Goal: Information Seeking & Learning: Learn about a topic

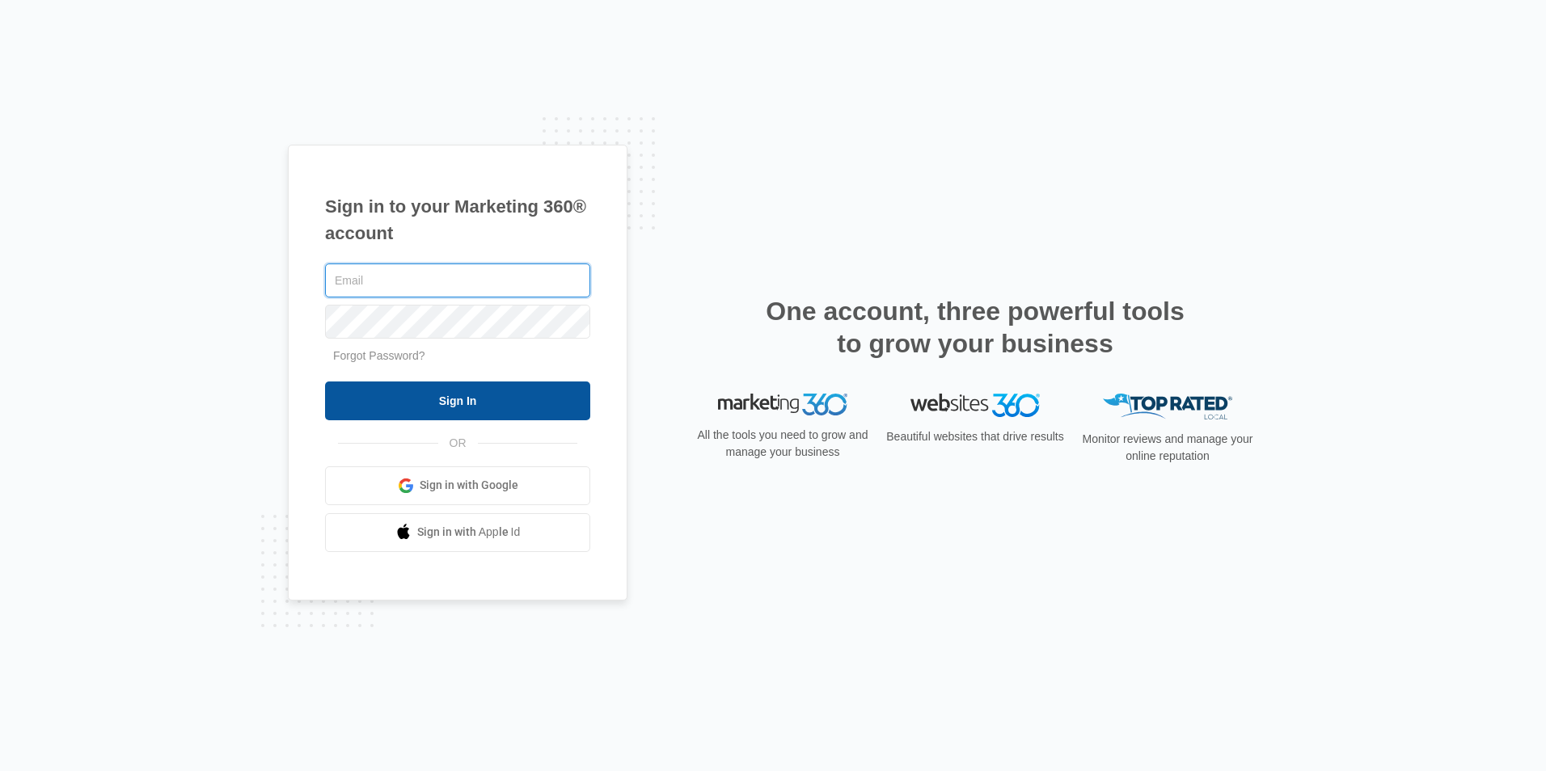
type input "[EMAIL_ADDRESS][DOMAIN_NAME]"
click at [516, 392] on input "Sign In" at bounding box center [457, 401] width 265 height 39
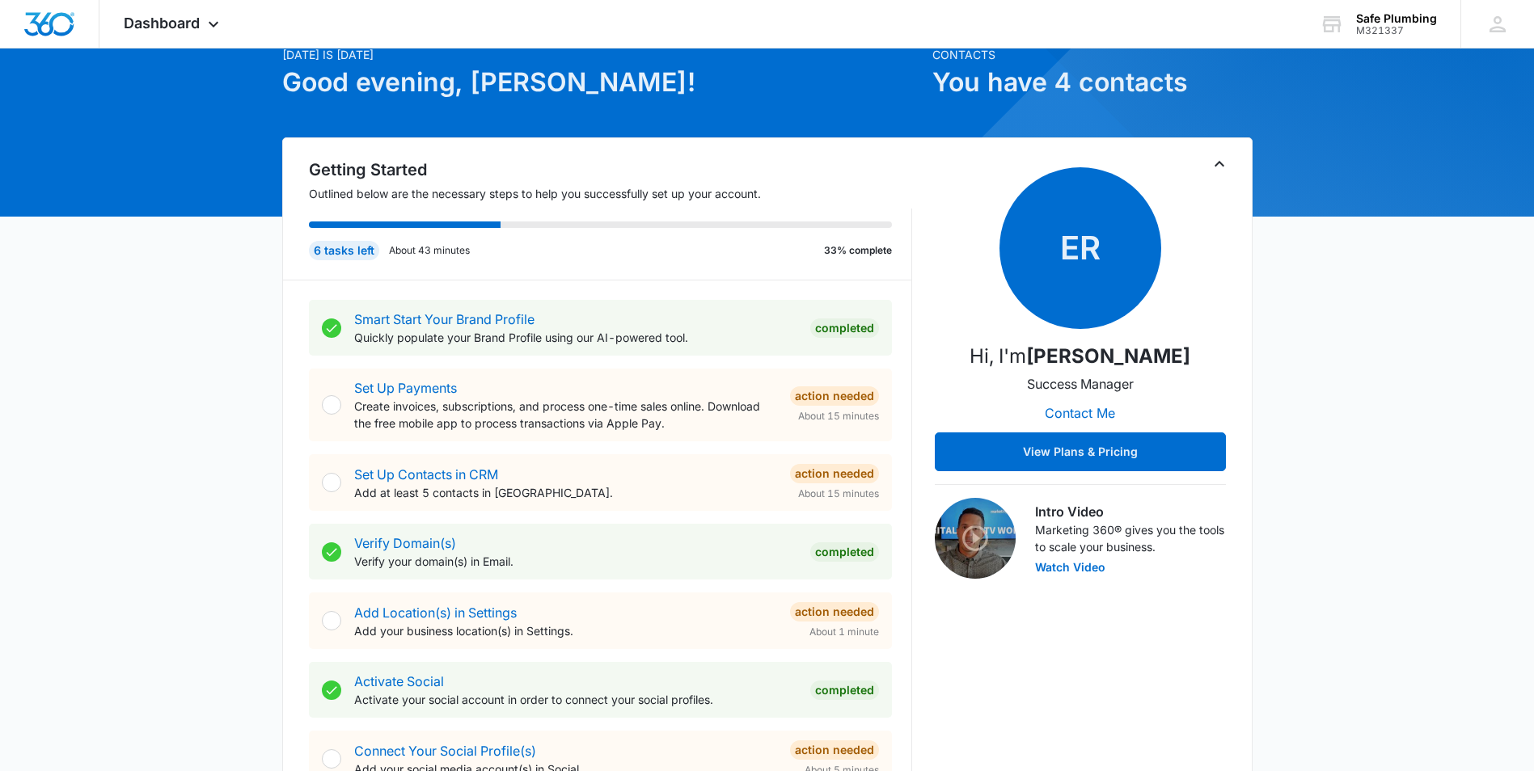
scroll to position [81, 0]
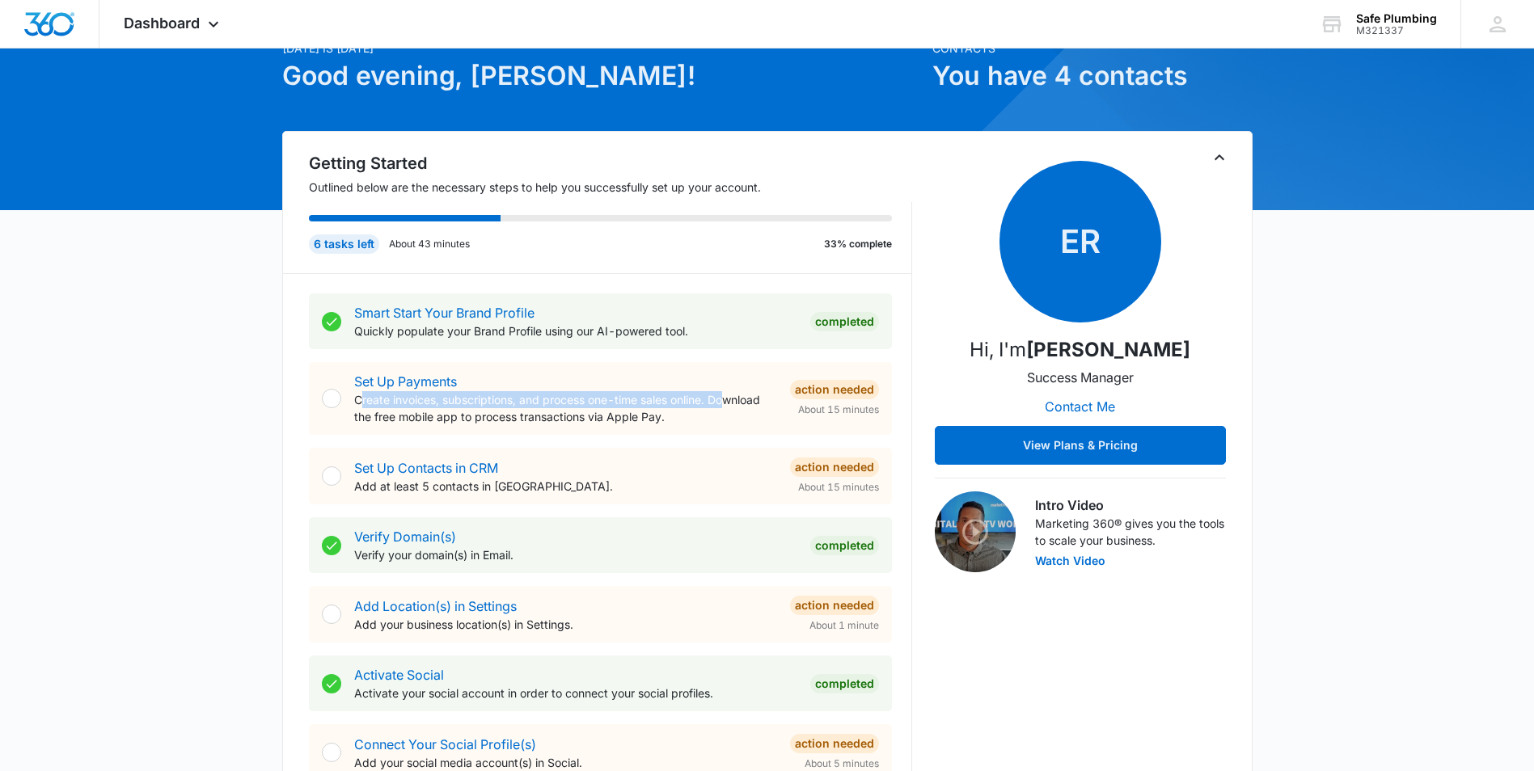
drag, startPoint x: 366, startPoint y: 399, endPoint x: 728, endPoint y: 402, distance: 361.4
click at [728, 402] on p "Create invoices, subscriptions, and process one-time sales online. Download the…" at bounding box center [565, 408] width 423 height 34
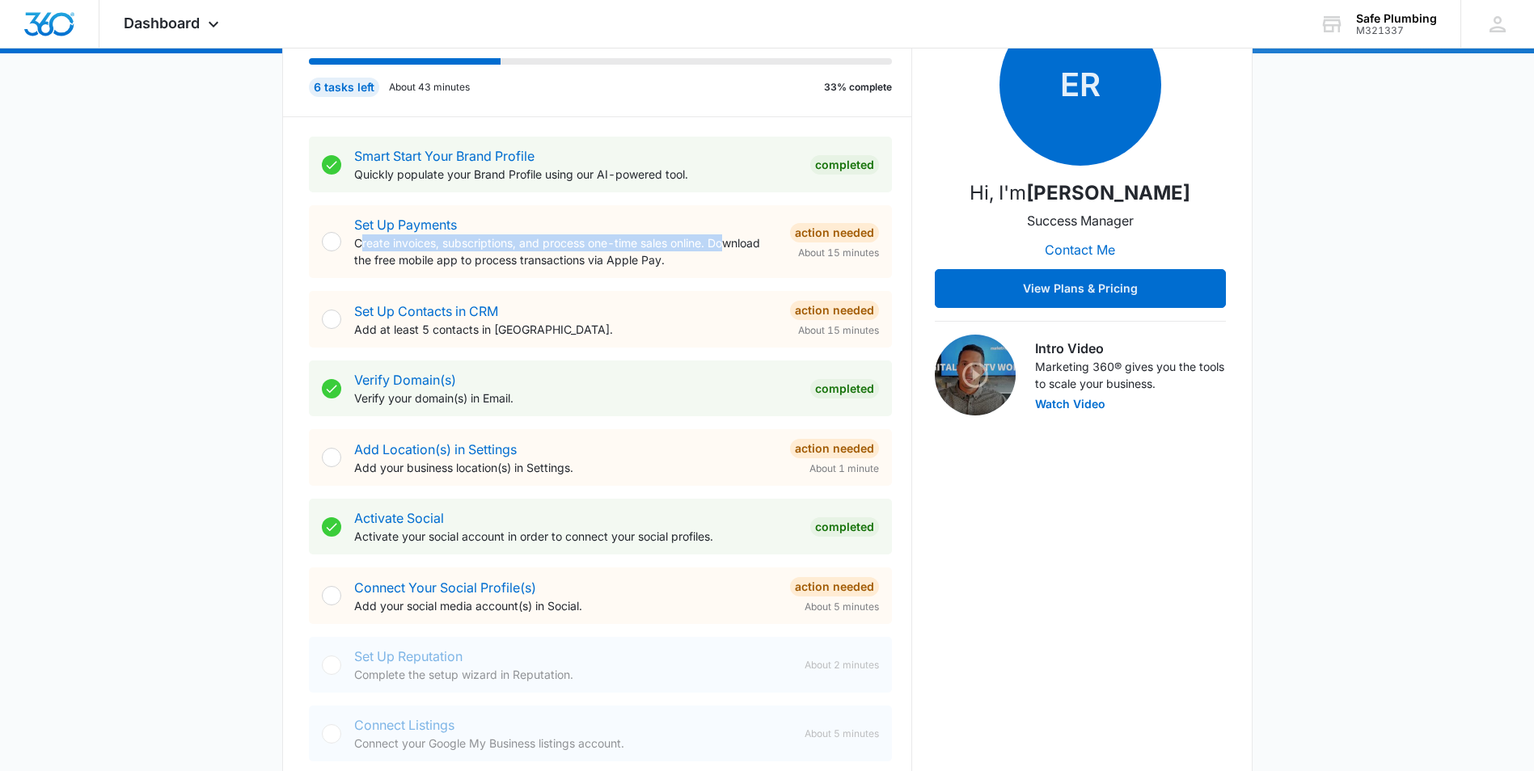
scroll to position [243, 0]
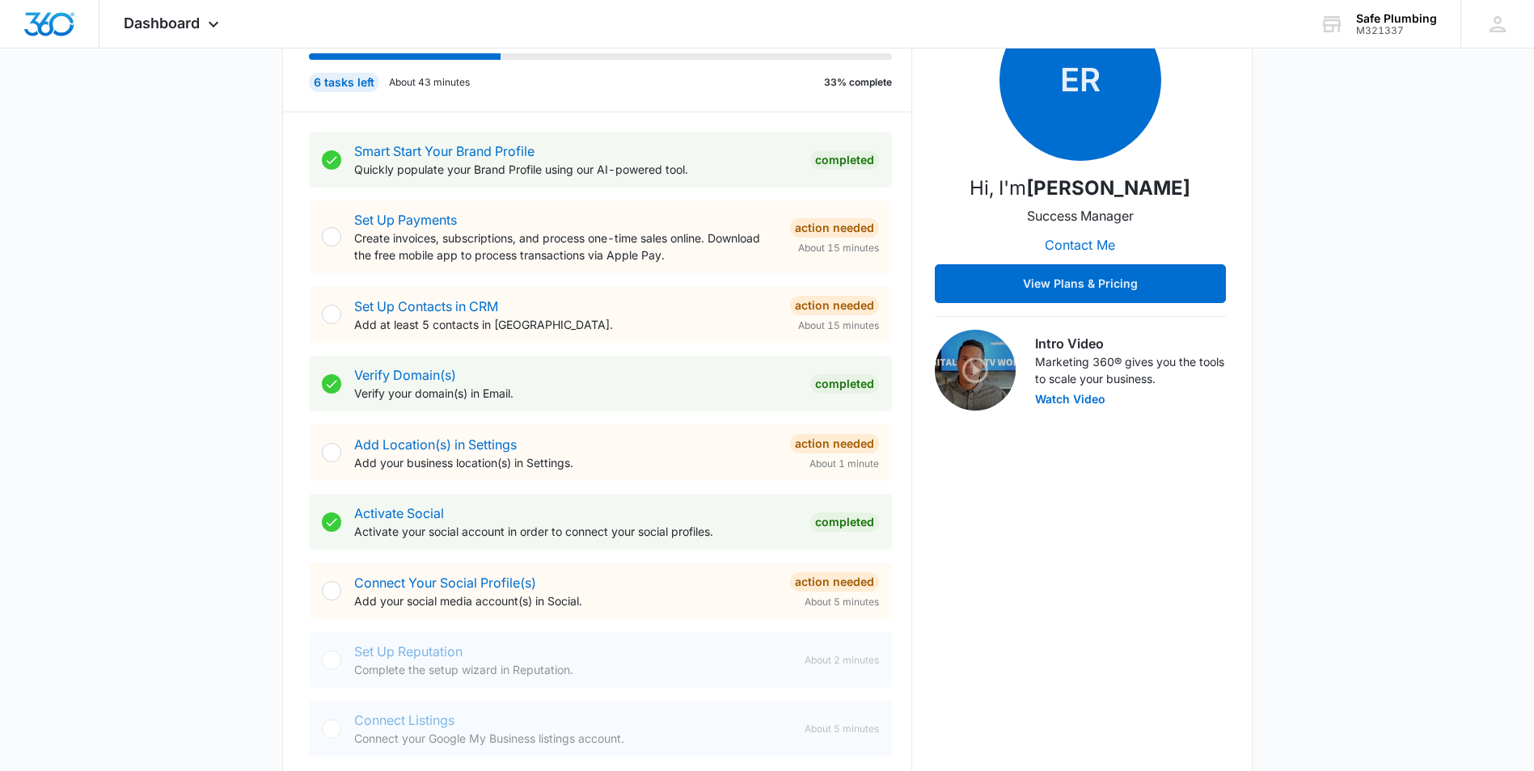
click at [420, 332] on p "Add at least 5 contacts in CRM." at bounding box center [565, 324] width 423 height 17
click at [188, 19] on span "Dashboard" at bounding box center [162, 23] width 76 height 17
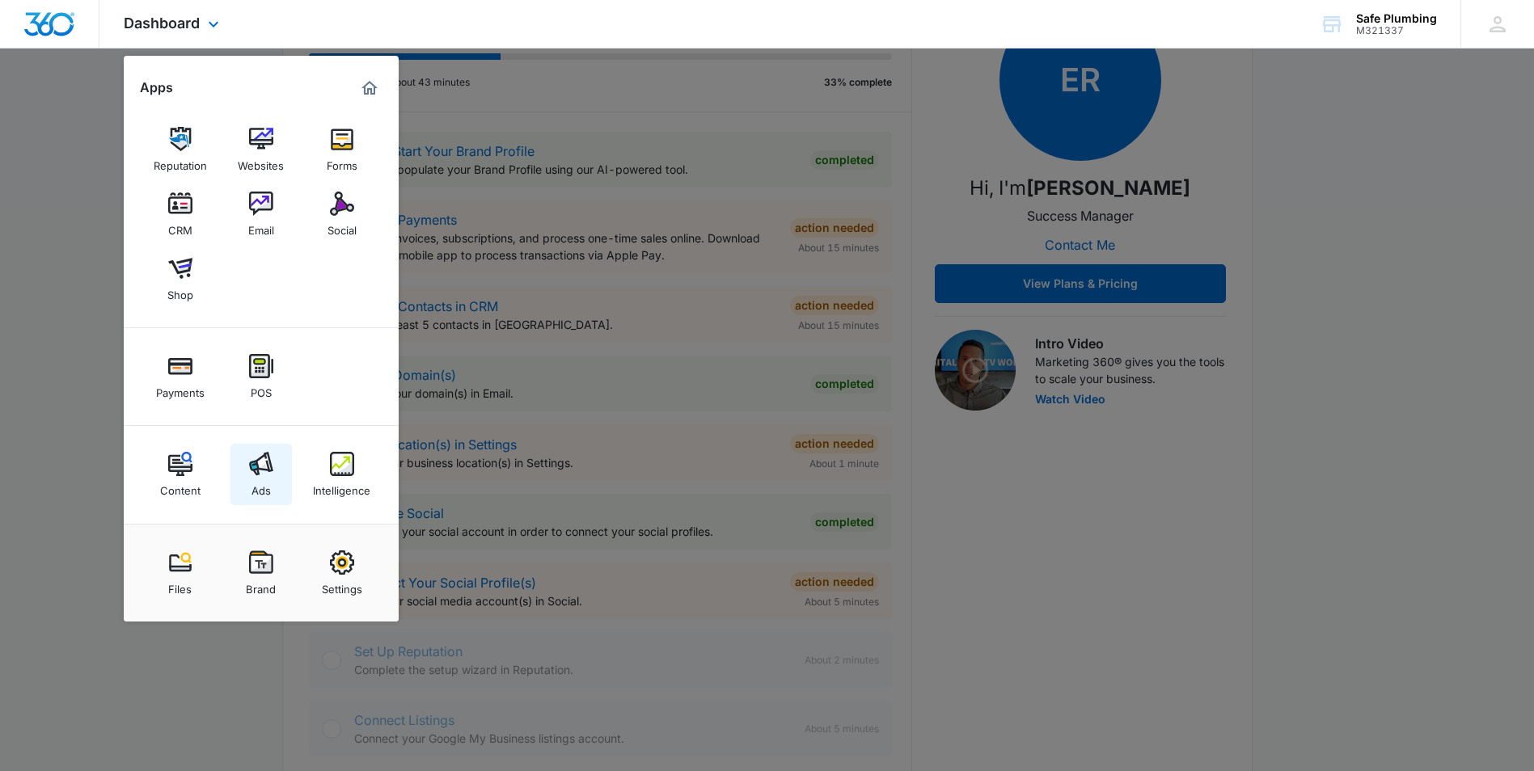
click at [263, 475] on img at bounding box center [261, 464] width 24 height 24
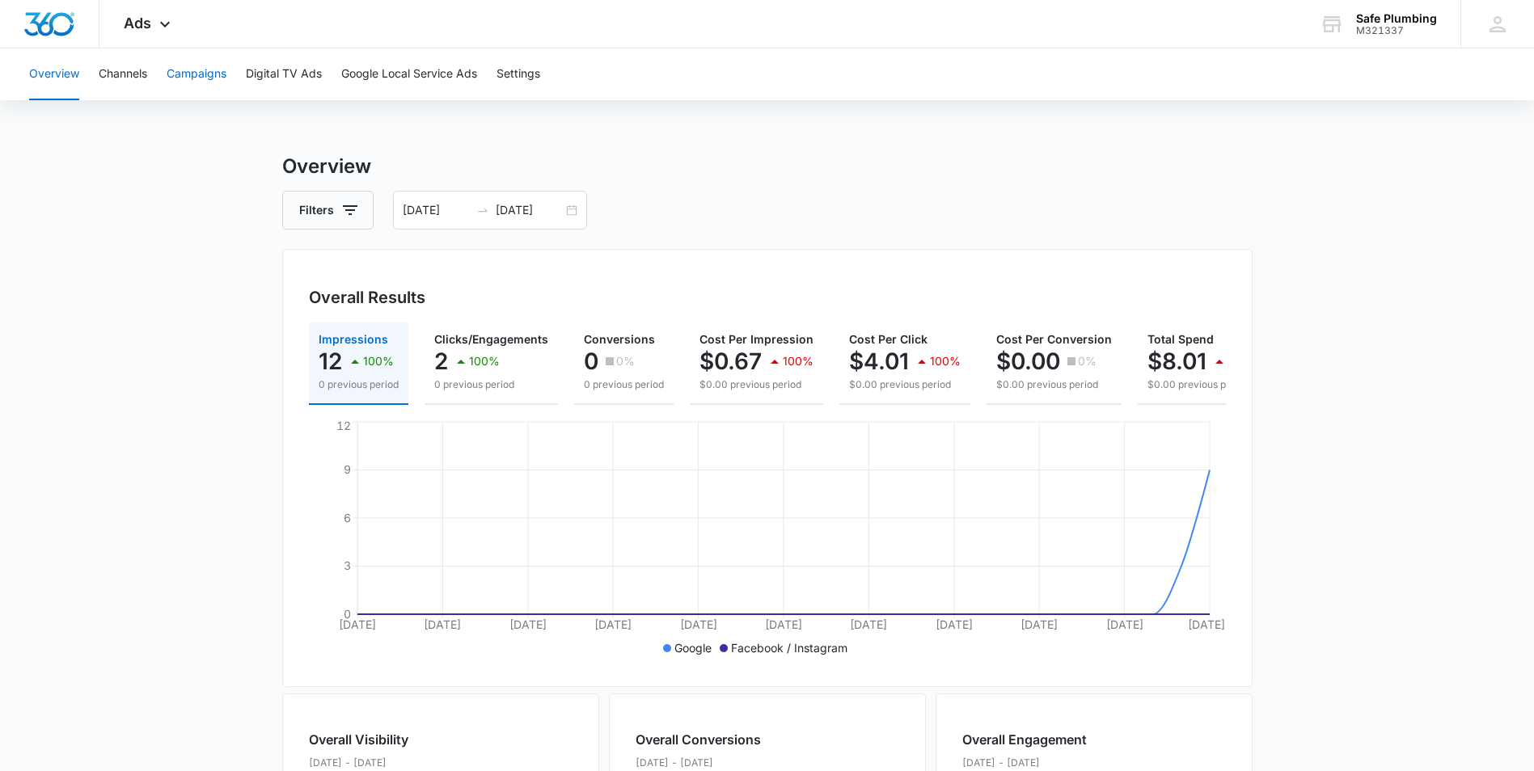
click at [213, 68] on button "Campaigns" at bounding box center [197, 75] width 60 height 52
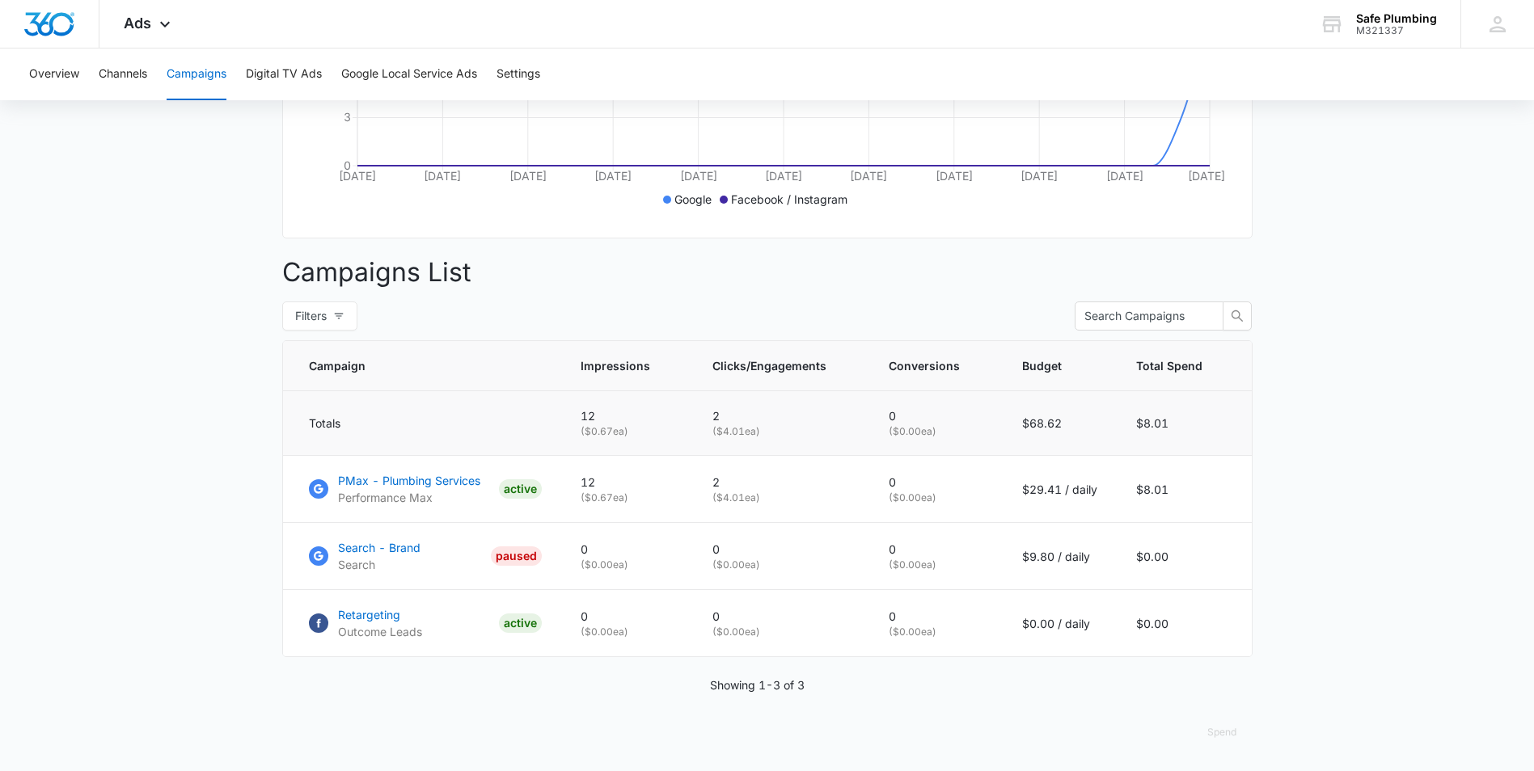
scroll to position [461, 0]
click at [410, 484] on p "PMax - Plumbing Services" at bounding box center [409, 480] width 142 height 17
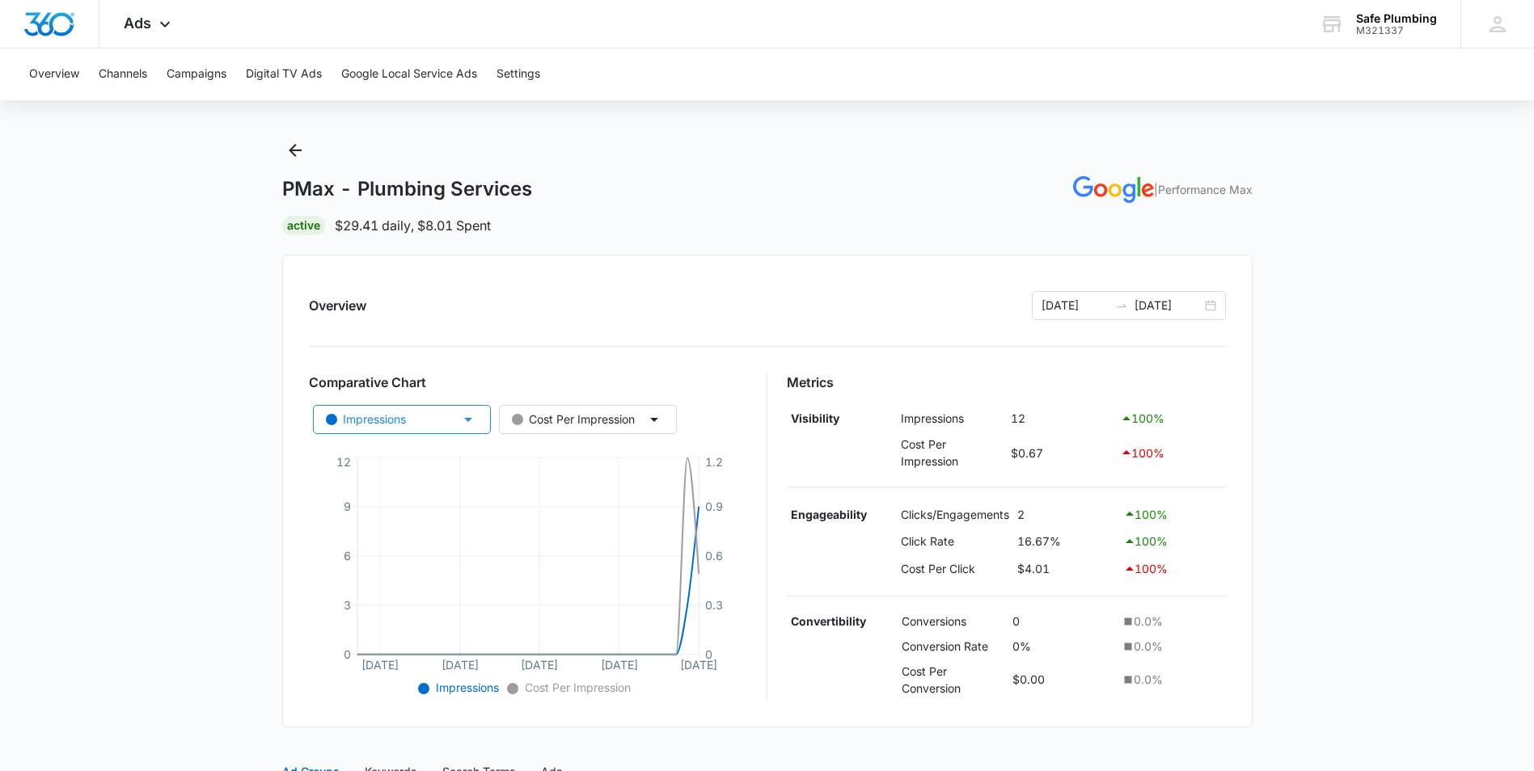
click at [482, 424] on button "Impressions" at bounding box center [402, 419] width 178 height 29
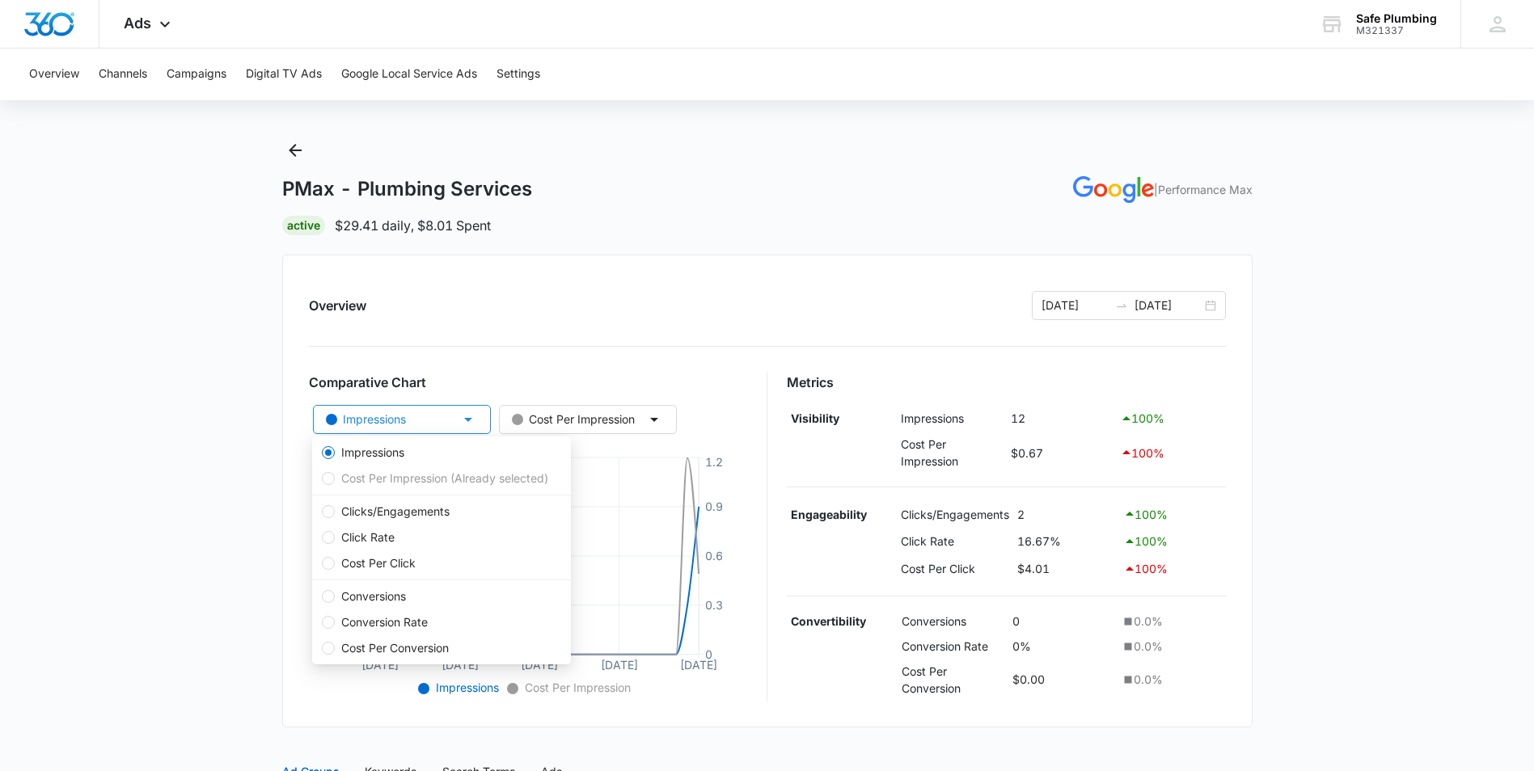
click at [482, 424] on button "Impressions" at bounding box center [402, 419] width 178 height 29
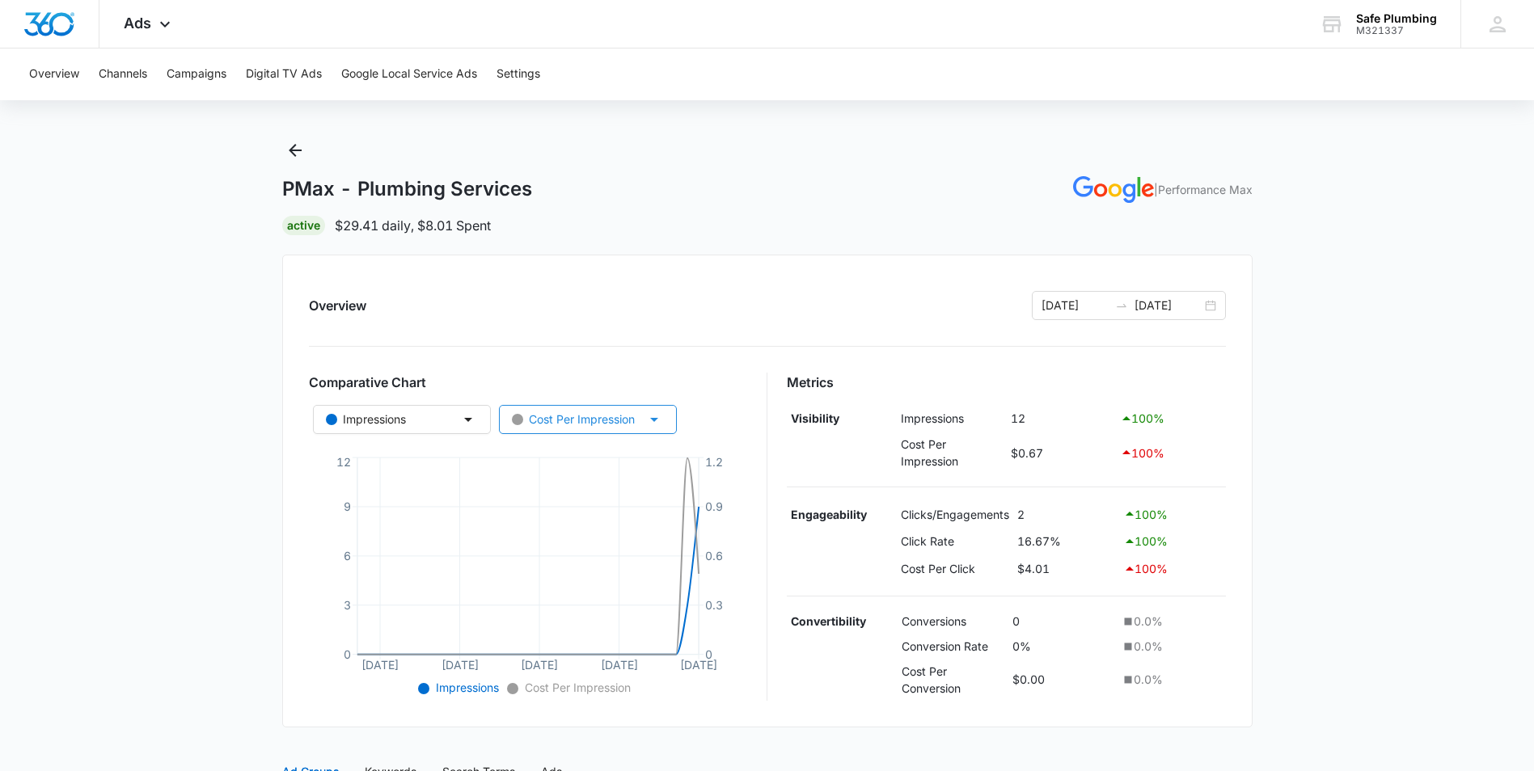
click at [662, 425] on icon "button" at bounding box center [653, 419] width 19 height 19
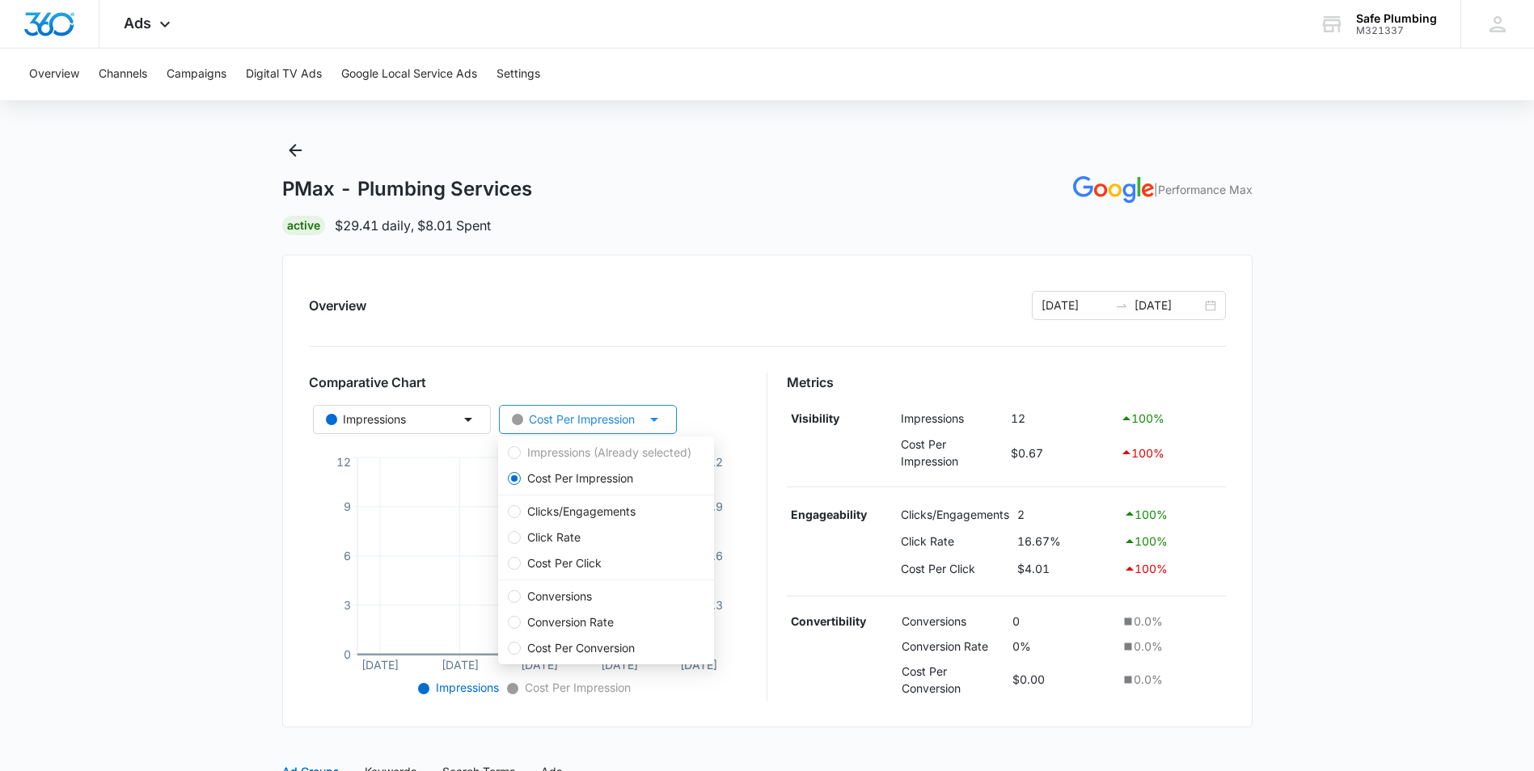
click at [662, 425] on icon "button" at bounding box center [653, 419] width 19 height 19
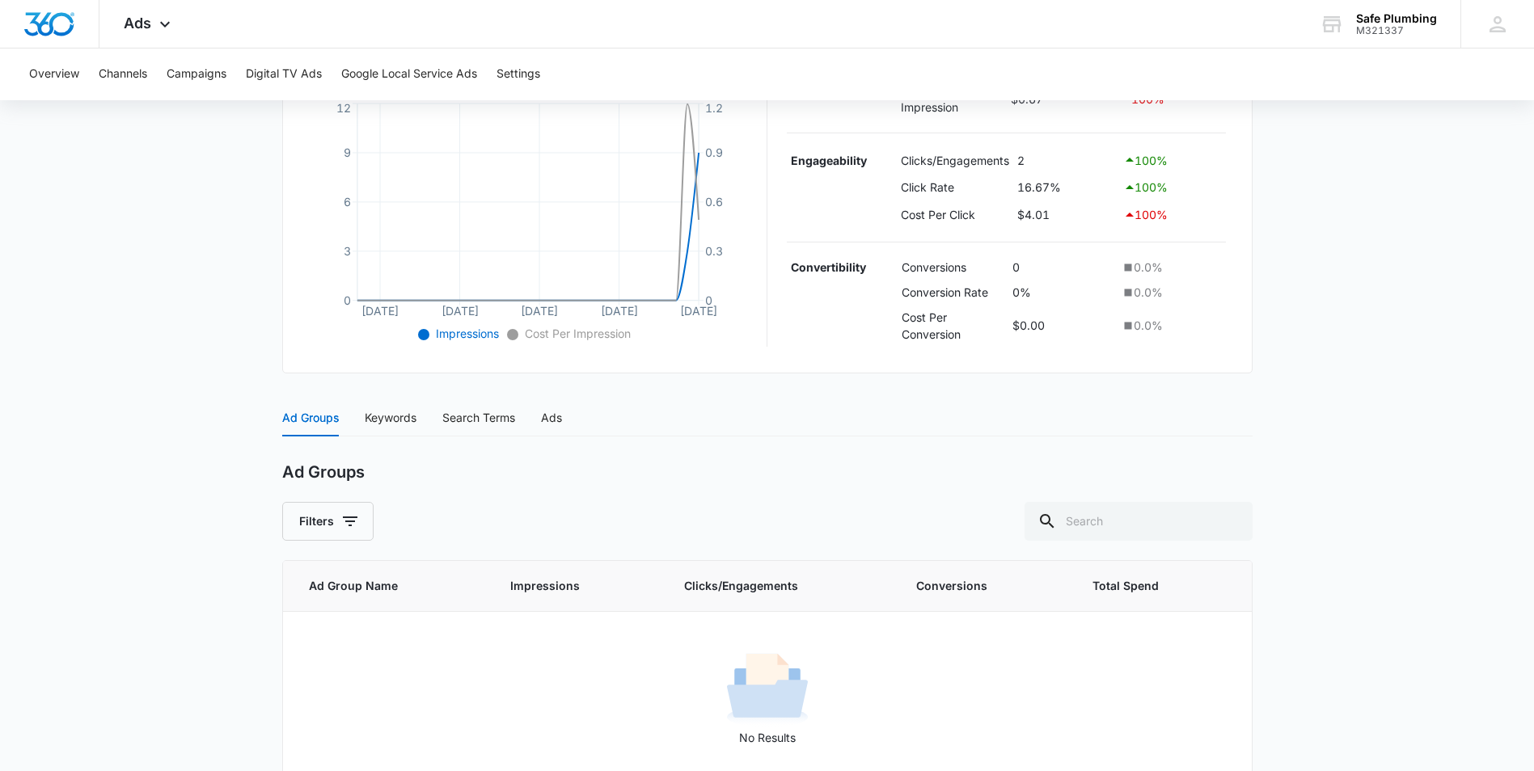
scroll to position [401, 0]
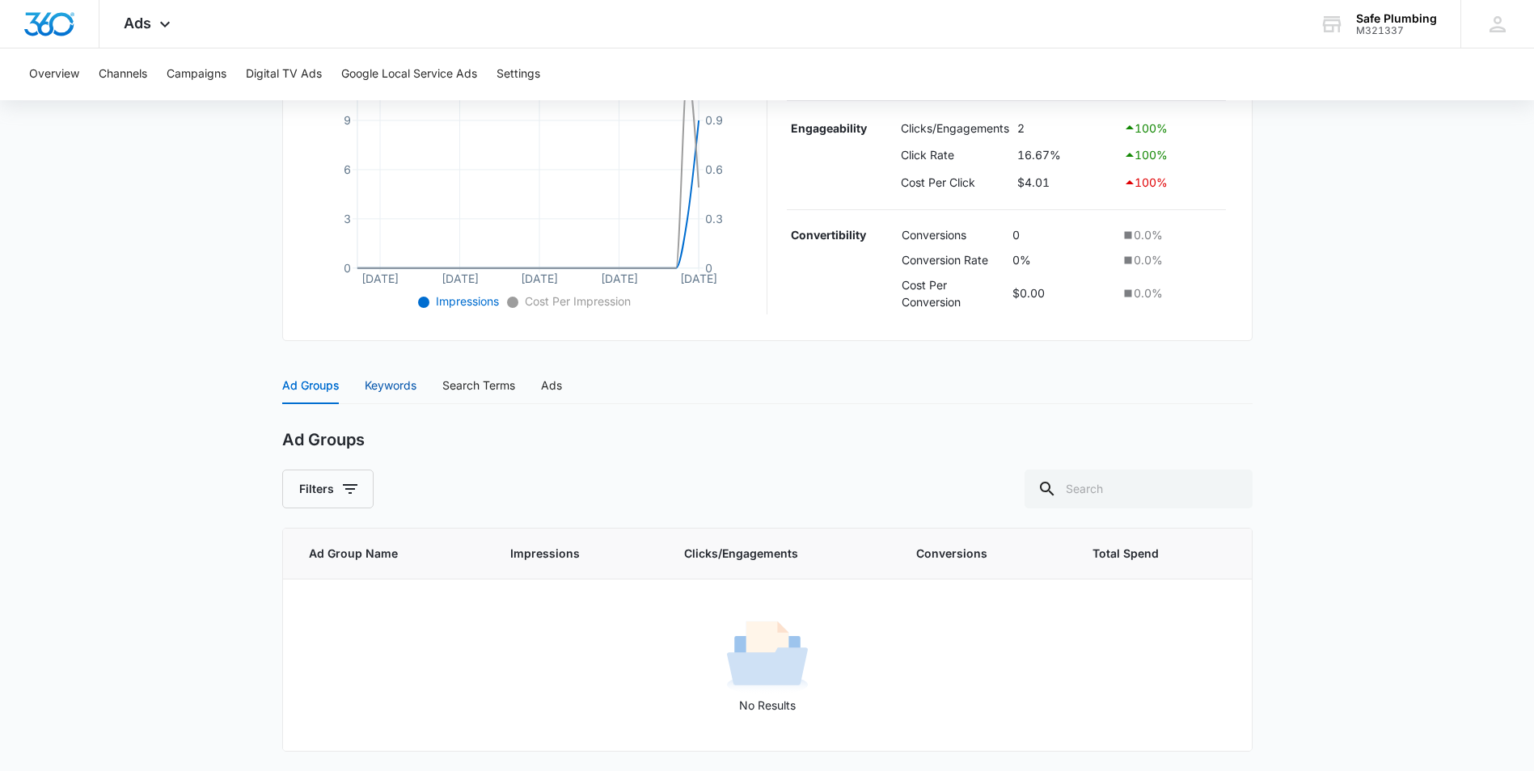
drag, startPoint x: 391, startPoint y: 386, endPoint x: 399, endPoint y: 393, distance: 10.9
click at [397, 392] on div "Keywords" at bounding box center [391, 386] width 52 height 18
click at [683, 437] on div "Keywords" at bounding box center [767, 440] width 970 height 20
click at [487, 390] on div "Search Terms" at bounding box center [478, 386] width 73 height 18
click at [550, 385] on div "Ads" at bounding box center [551, 386] width 21 height 18
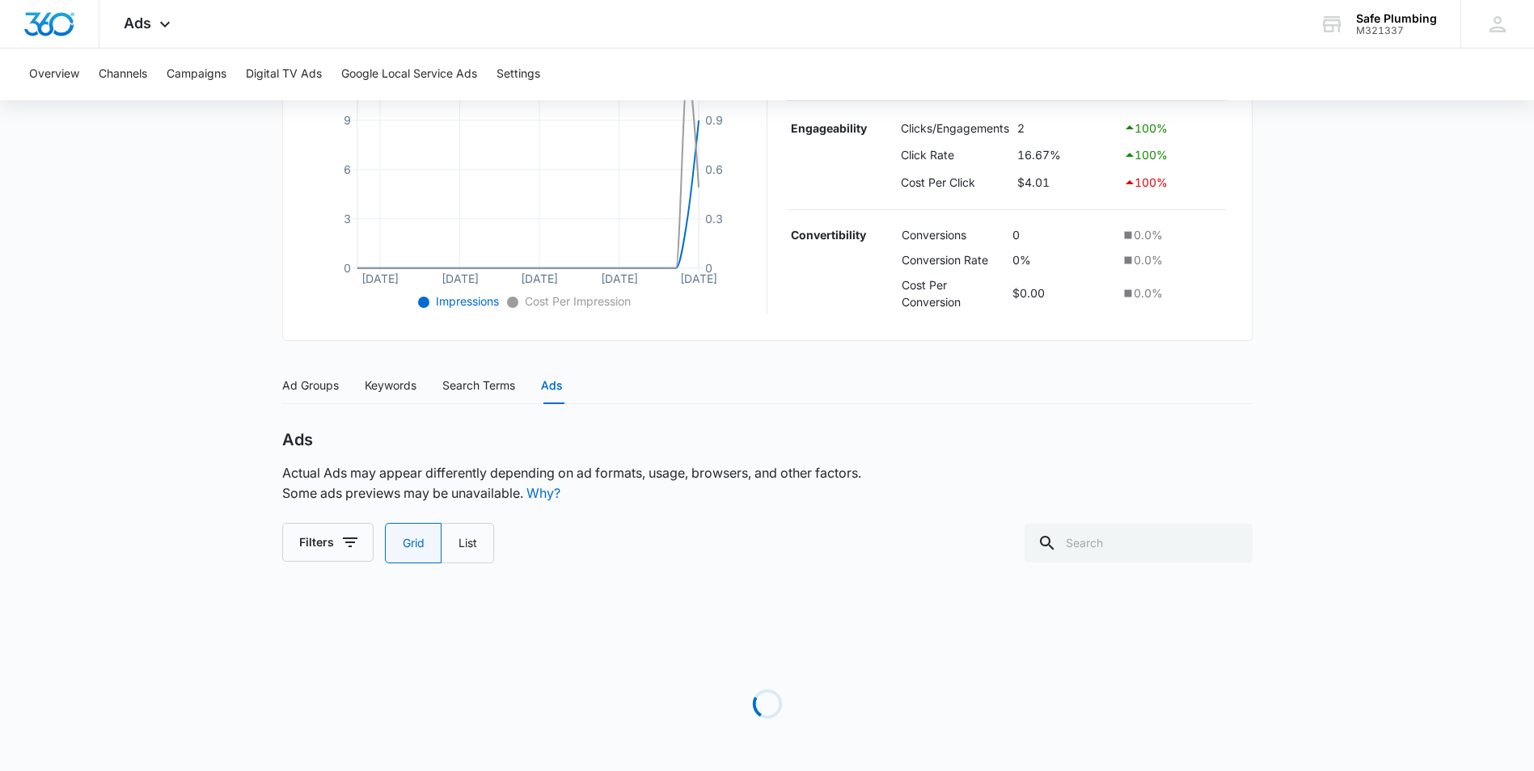
scroll to position [364, 0]
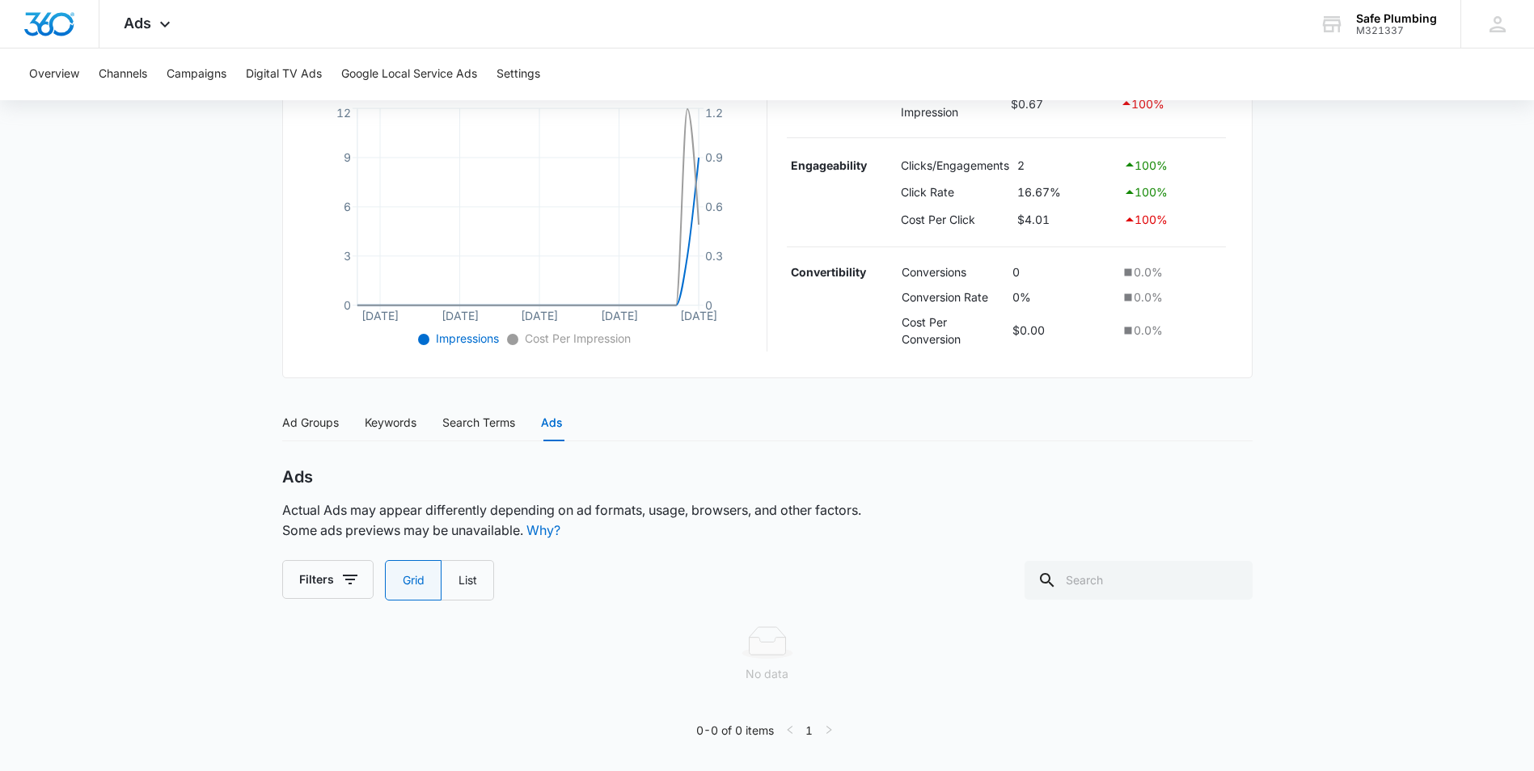
click at [404, 382] on div "PMax - Plumbing Services | Performance Max Active $29.41 daily , $8.01 Spent Ov…" at bounding box center [767, 270] width 970 height 964
click at [390, 420] on div "Keywords" at bounding box center [391, 423] width 52 height 18
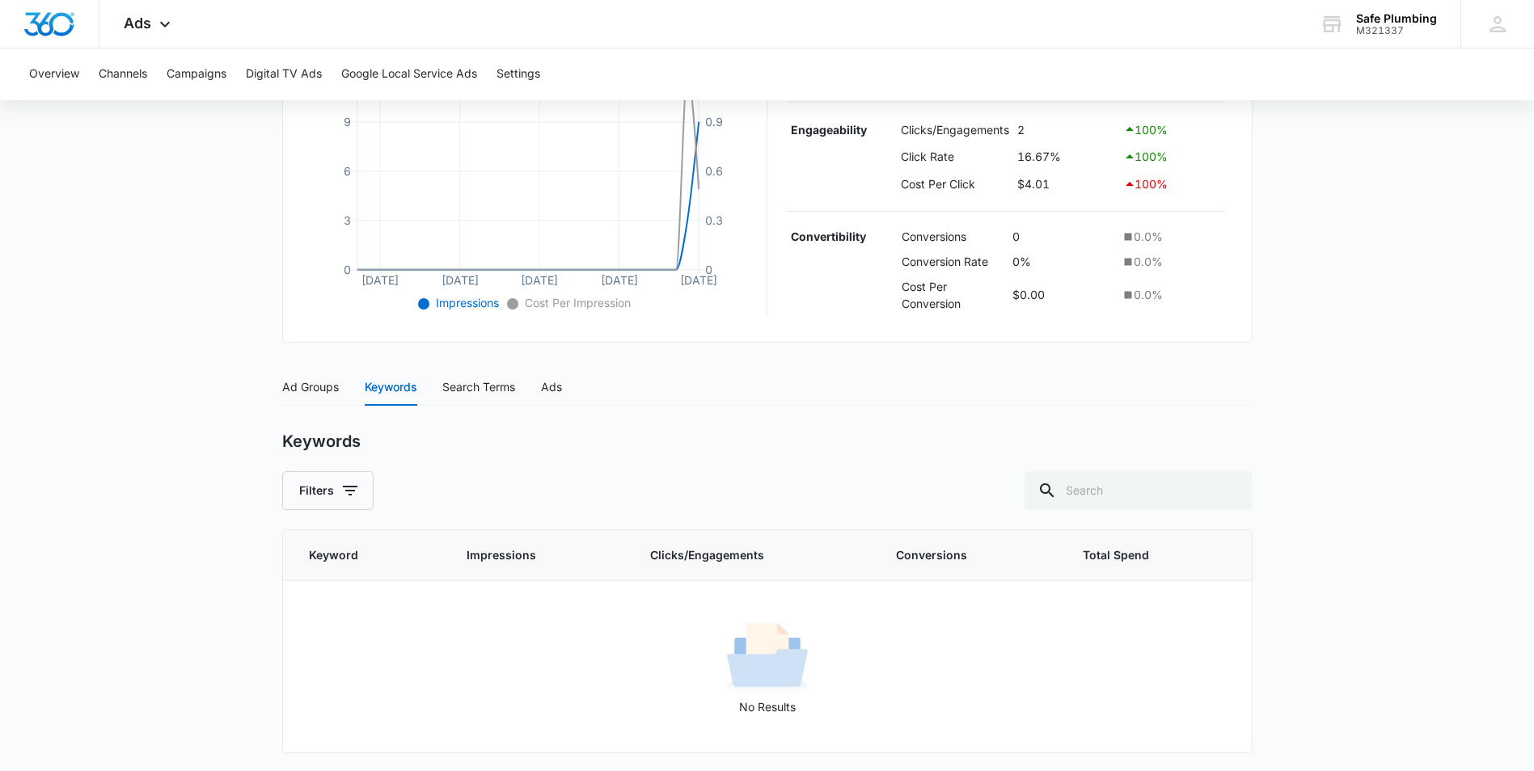
scroll to position [401, 0]
click at [343, 558] on span "Keyword" at bounding box center [357, 554] width 96 height 18
click at [497, 555] on span "Impressions" at bounding box center [526, 554] width 121 height 18
click at [698, 548] on span "Clicks/Engagements" at bounding box center [742, 554] width 184 height 18
click at [341, 488] on icon "button" at bounding box center [349, 488] width 19 height 19
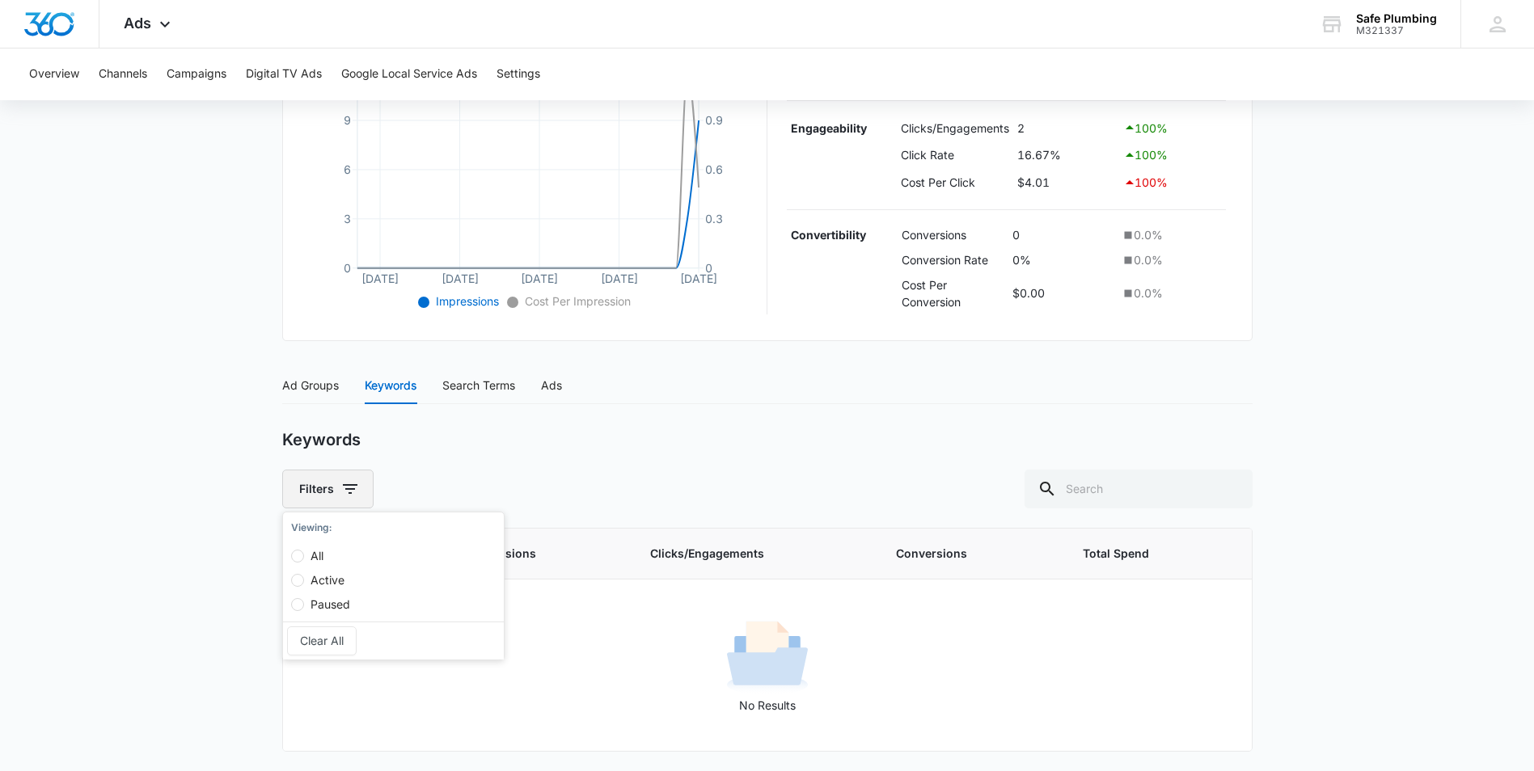
click at [351, 489] on icon "button" at bounding box center [350, 489] width 15 height 10
click at [542, 492] on div "Filters Viewing : All Active Paused Clear All" at bounding box center [767, 489] width 970 height 39
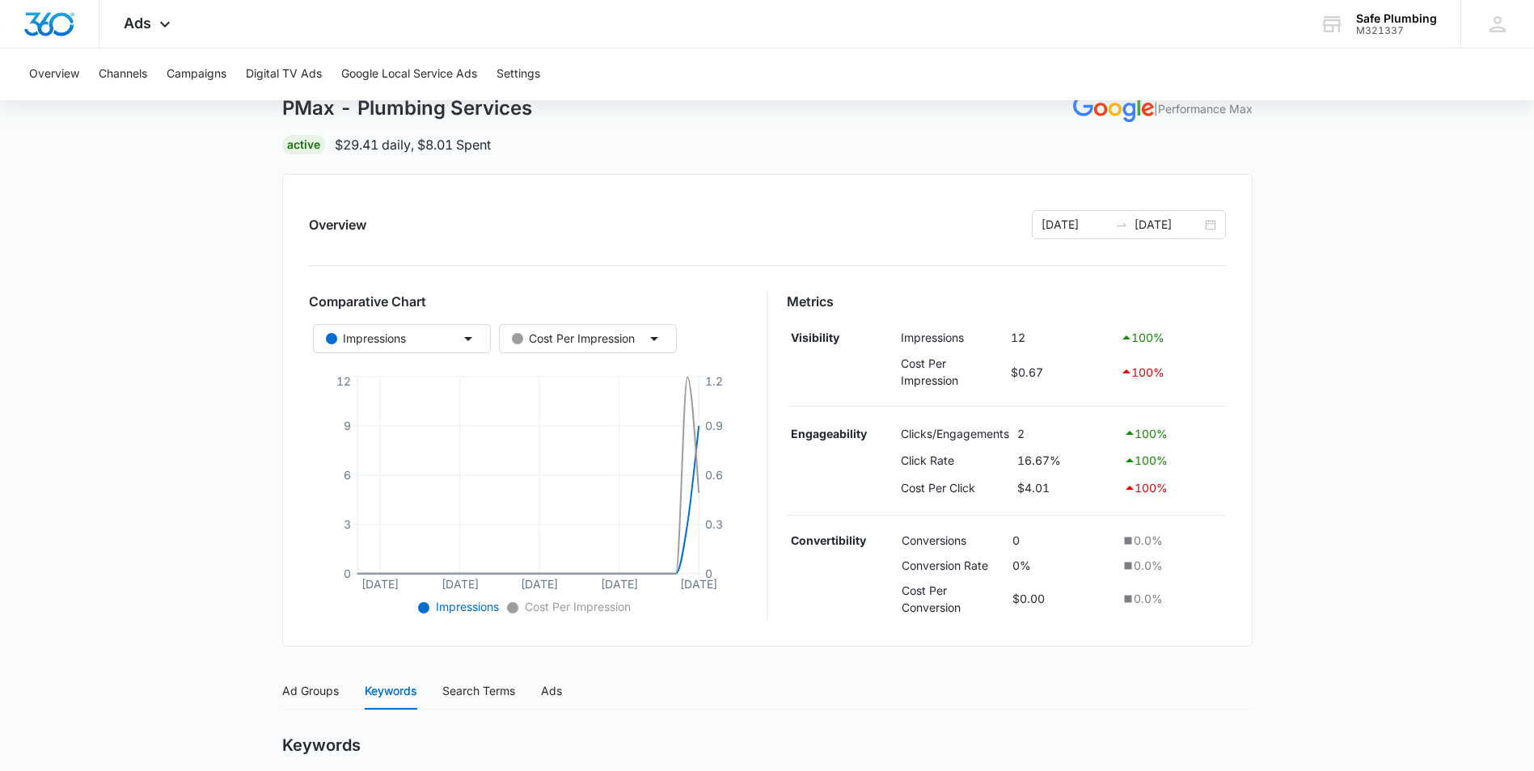
scroll to position [0, 0]
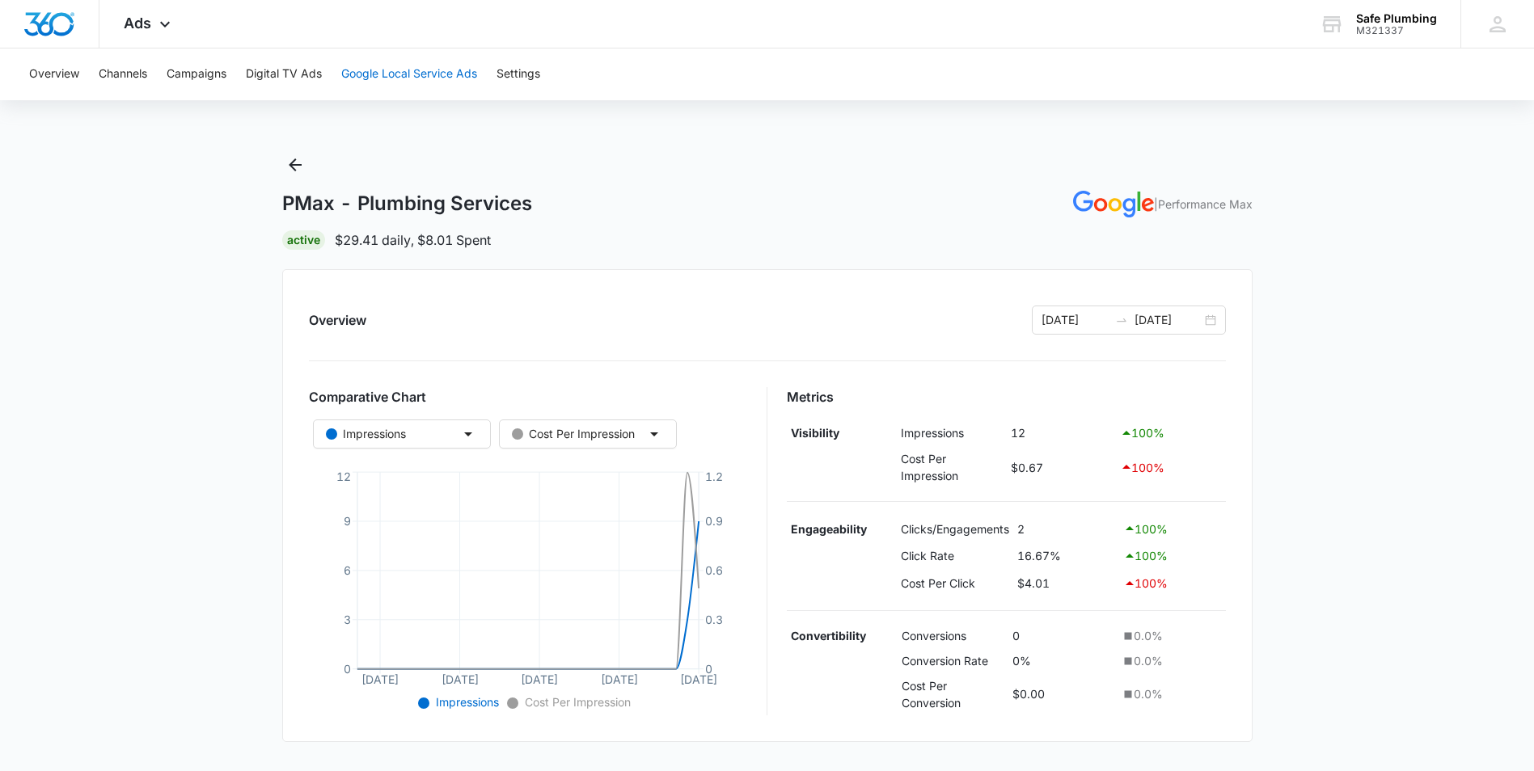
click at [403, 74] on button "Google Local Service Ads" at bounding box center [409, 75] width 136 height 52
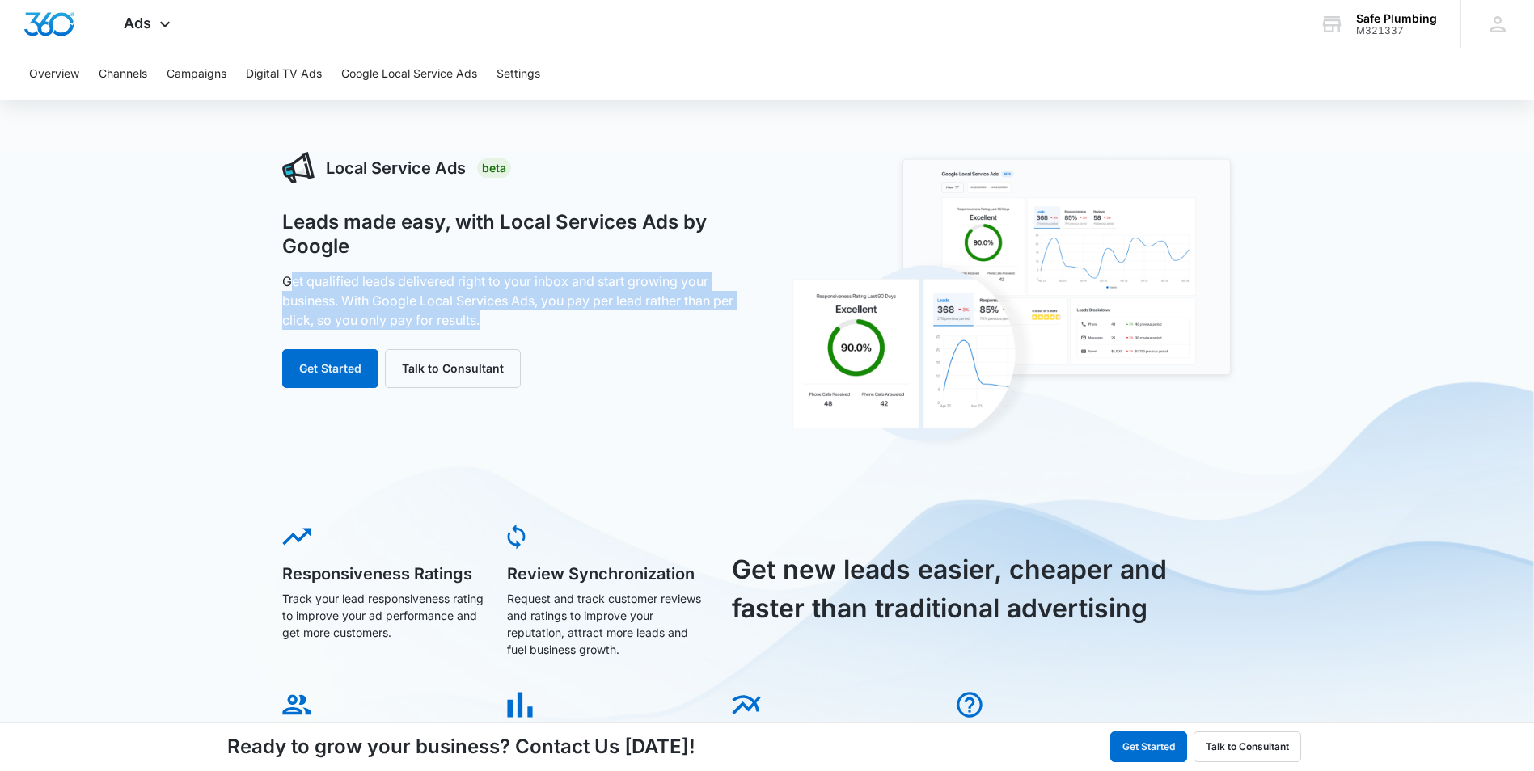
drag, startPoint x: 373, startPoint y: 281, endPoint x: 630, endPoint y: 315, distance: 258.6
click at [630, 315] on p "Get qualified leads delivered right to your inbox and start growing your busine…" at bounding box center [515, 301] width 467 height 58
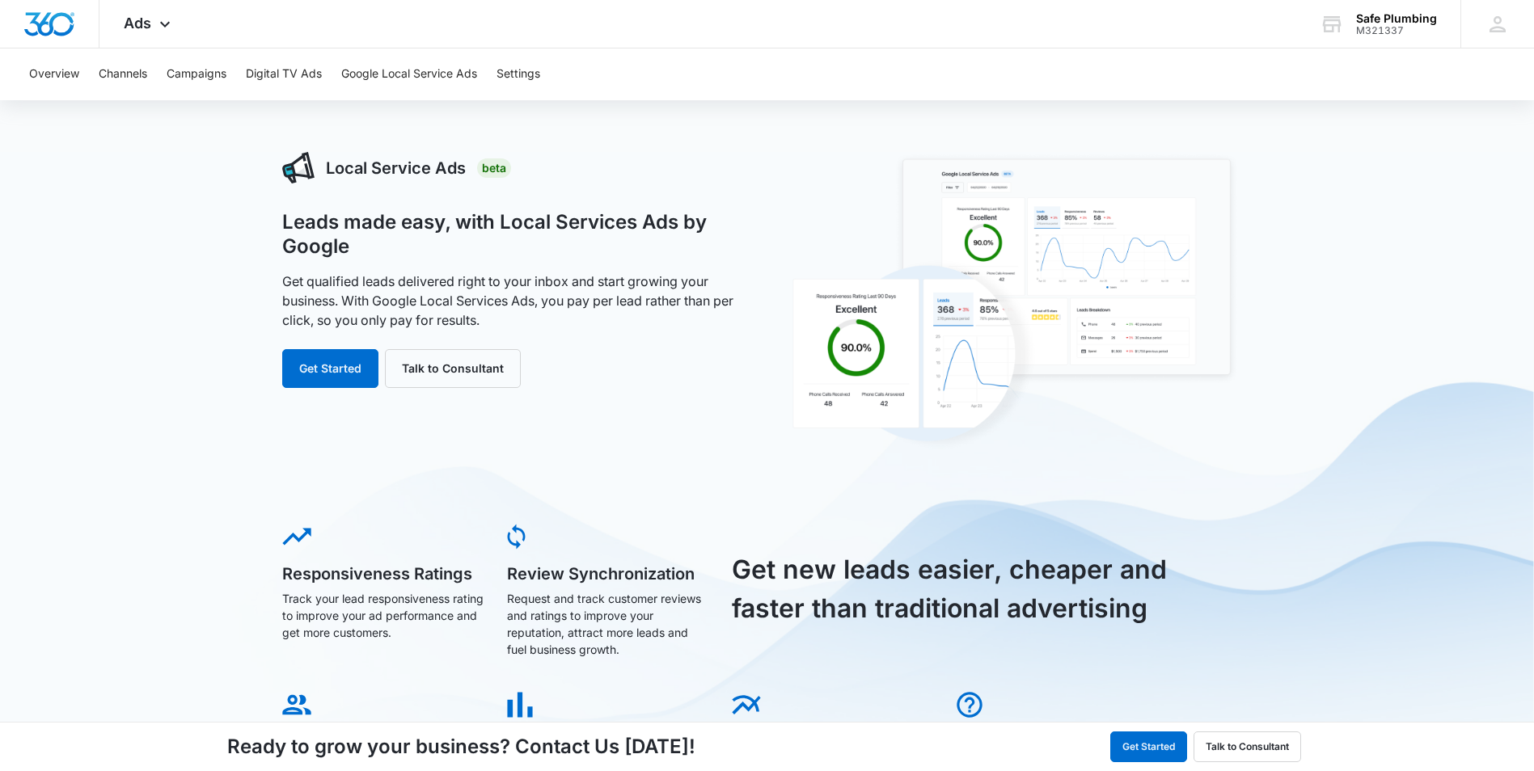
drag, startPoint x: 630, startPoint y: 315, endPoint x: 631, endPoint y: 348, distance: 32.3
click at [631, 347] on div "Leads made easy, with Local Services Ads by Google Get qualified leads delivere…" at bounding box center [515, 299] width 467 height 178
click at [62, 70] on button "Overview" at bounding box center [54, 75] width 50 height 52
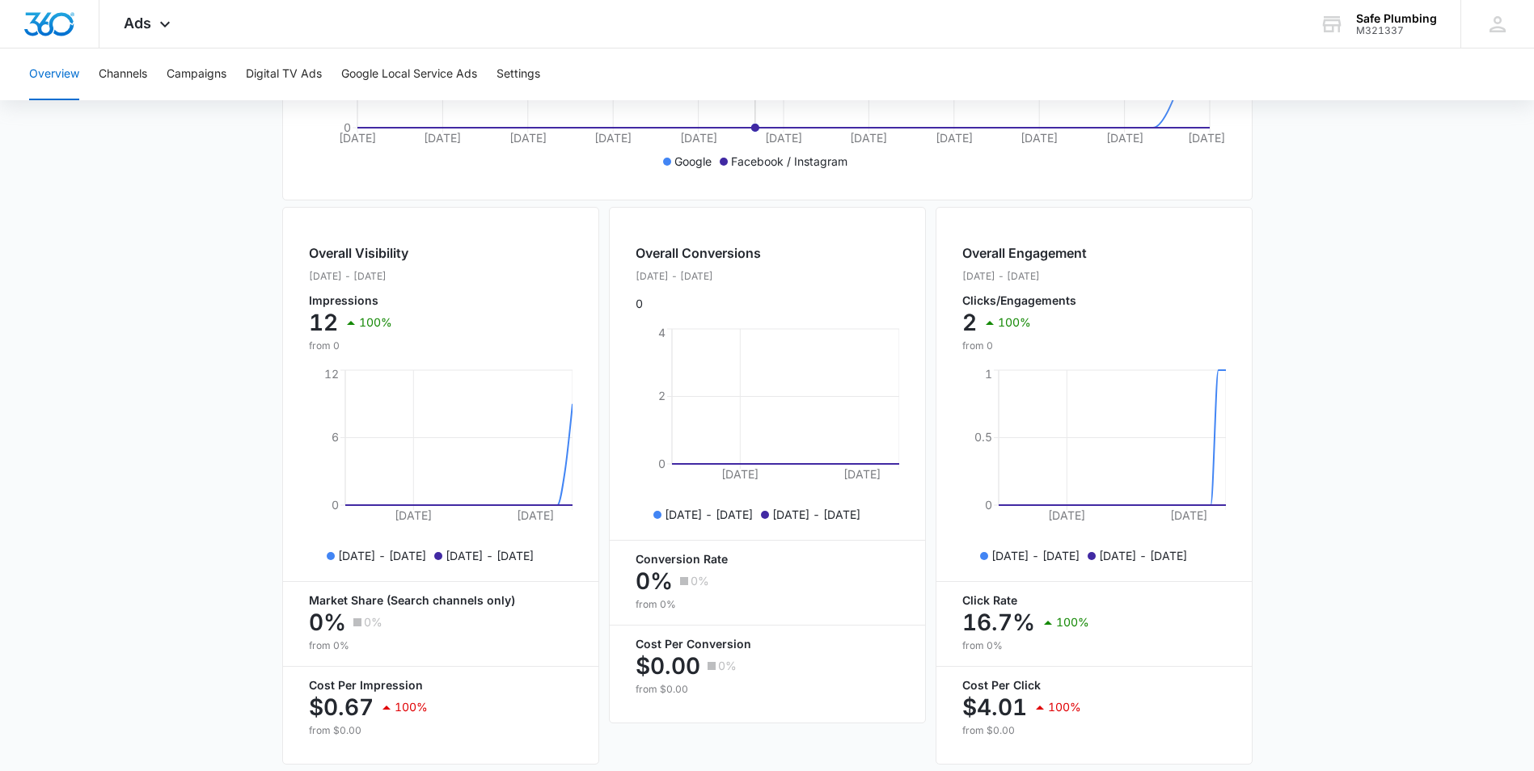
scroll to position [554, 0]
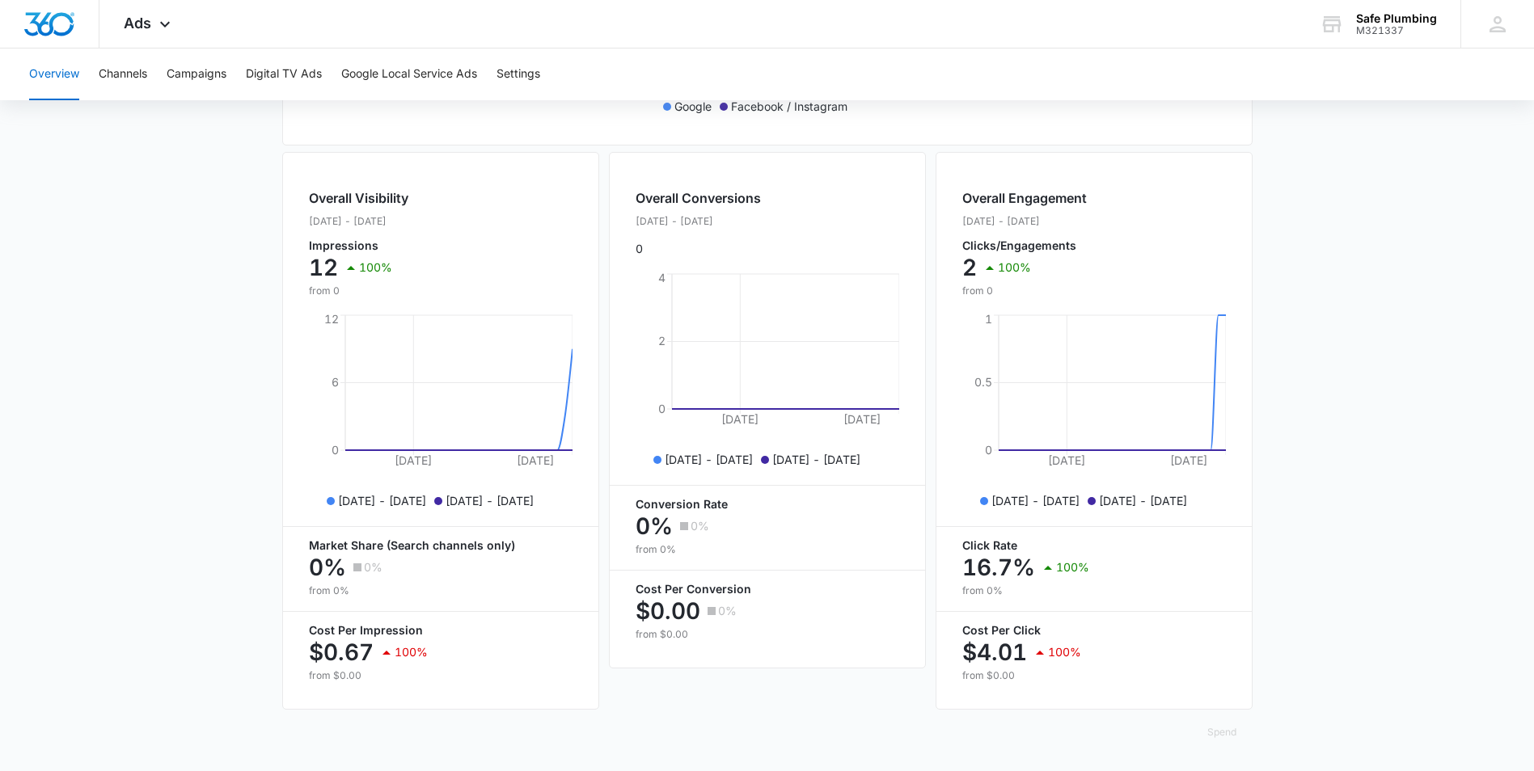
click at [105, 264] on main "Overview Filters 08/15/2025 09/14/2025 Overall Results Impressions 12 100% 0 pr…" at bounding box center [767, 190] width 1534 height 1161
